Goal: Navigation & Orientation: Find specific page/section

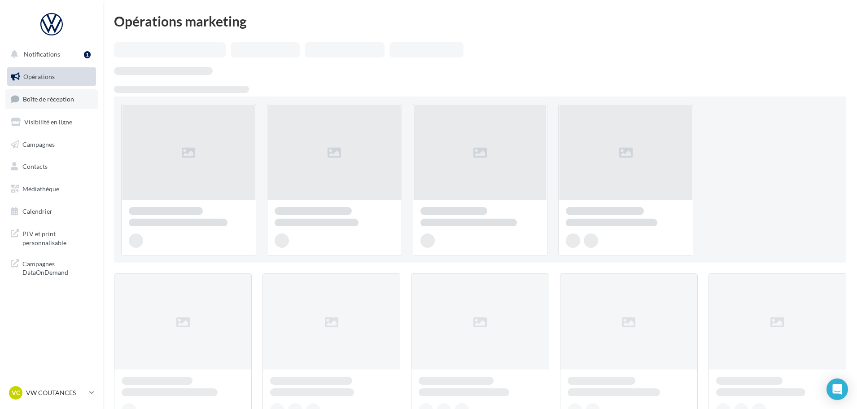
click at [51, 98] on span "Boîte de réception" at bounding box center [48, 99] width 51 height 8
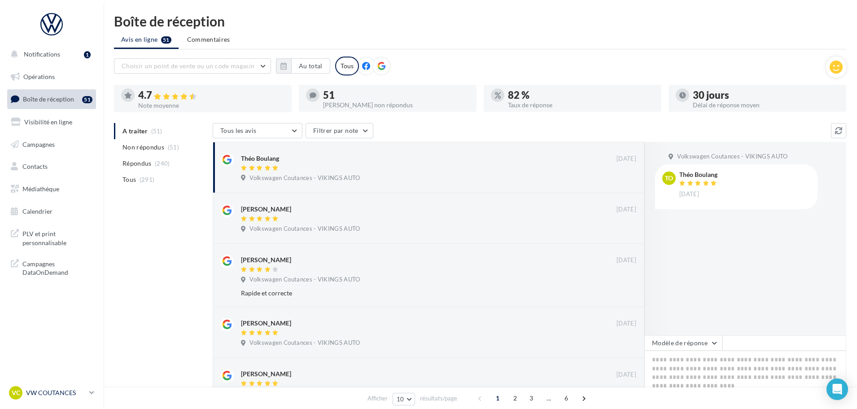
click at [42, 394] on p "VW COUTANCES" at bounding box center [56, 392] width 60 height 9
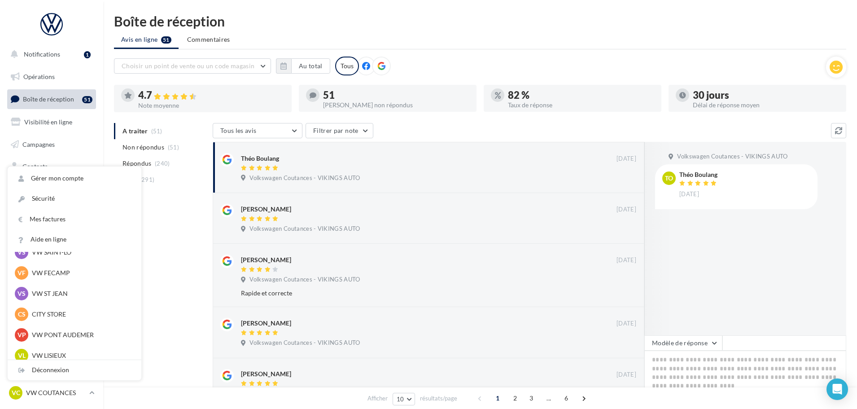
scroll to position [224, 0]
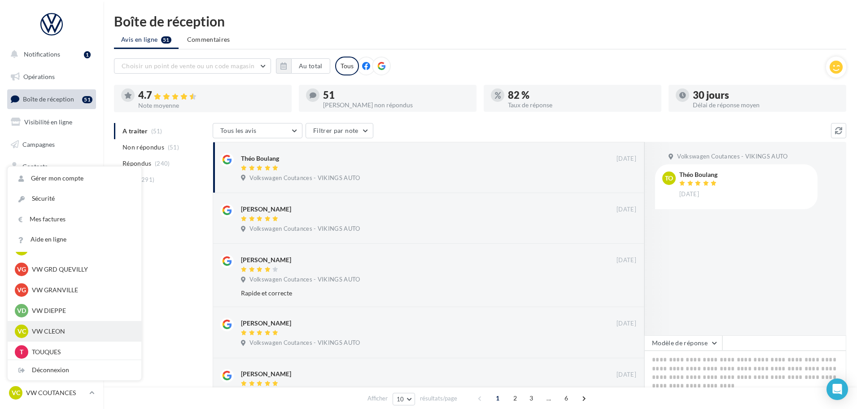
click at [44, 335] on p "VW CLEON" at bounding box center [81, 331] width 99 height 9
